Goal: Task Accomplishment & Management: Use online tool/utility

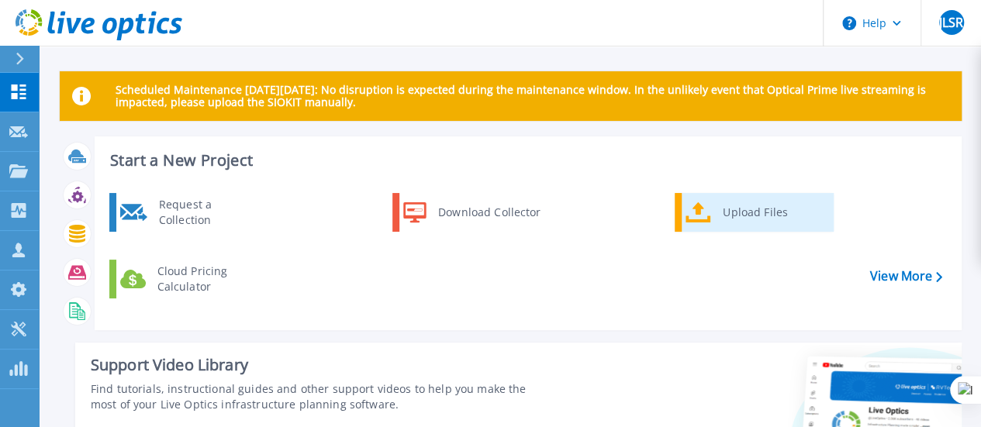
click at [740, 218] on div "Upload Files" at bounding box center [772, 212] width 115 height 31
